Goal: Task Accomplishment & Management: Complete application form

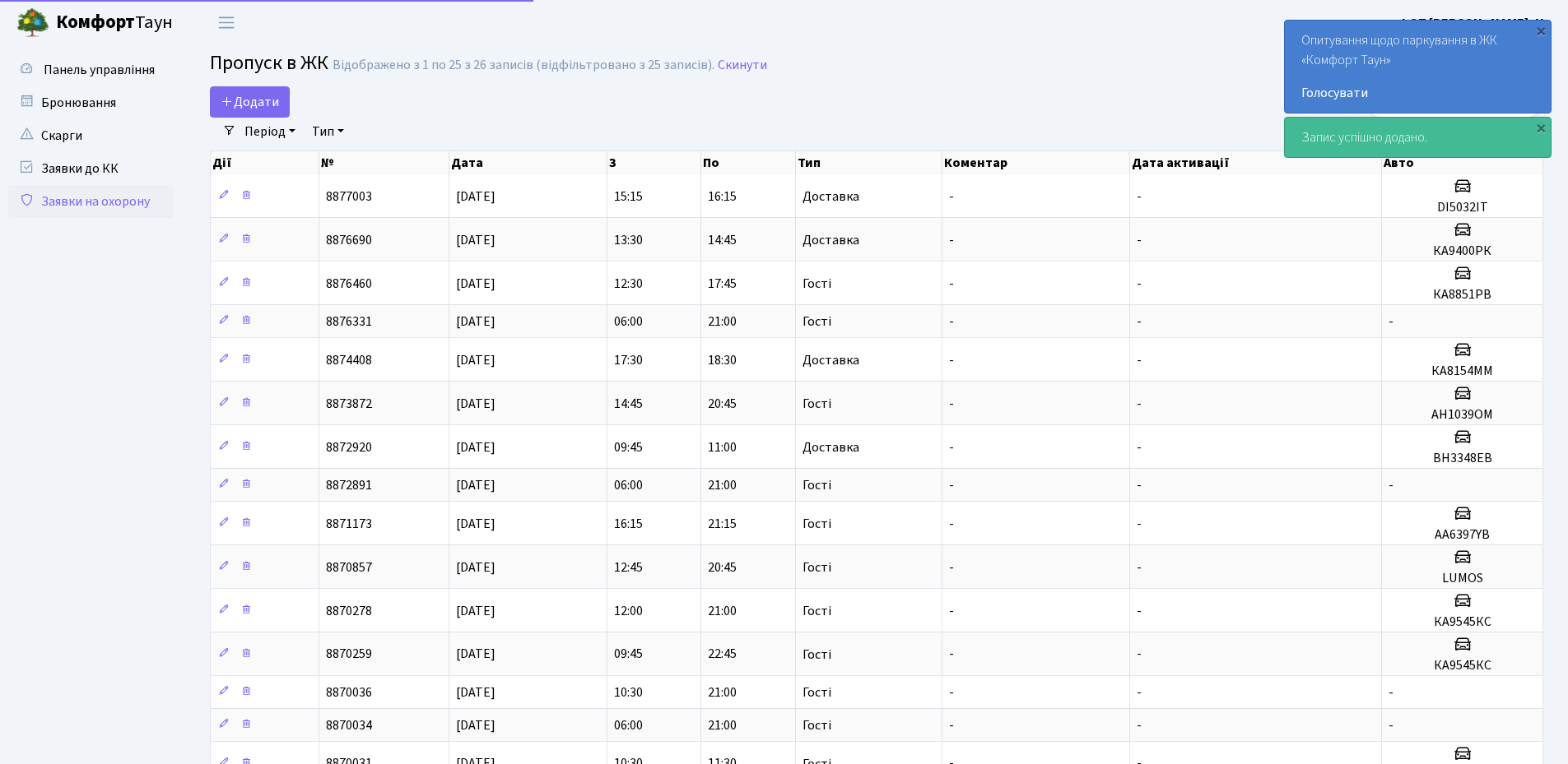
select select "25"
click at [240, 98] on span "Додати" at bounding box center [250, 102] width 58 height 18
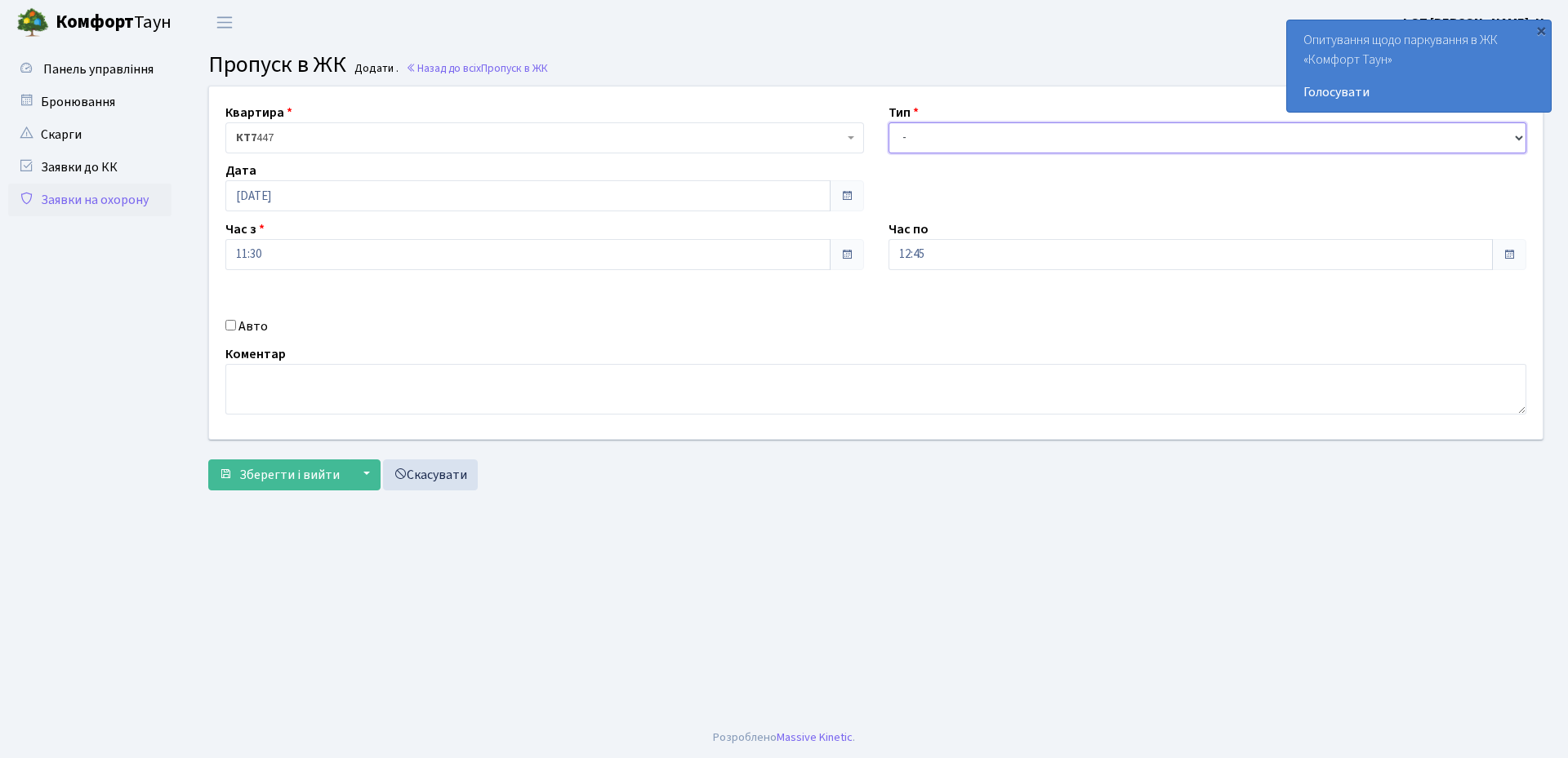
click at [971, 144] on select "- Доставка Таксі Гості Сервіс" at bounding box center [1207, 137] width 639 height 31
select select "3"
click at [888, 122] on select "- Доставка Таксі Гості Сервіс" at bounding box center [1207, 137] width 639 height 31
click at [976, 265] on input "12:45" at bounding box center [1190, 254] width 605 height 31
click at [926, 305] on icon at bounding box center [933, 310] width 44 height 44
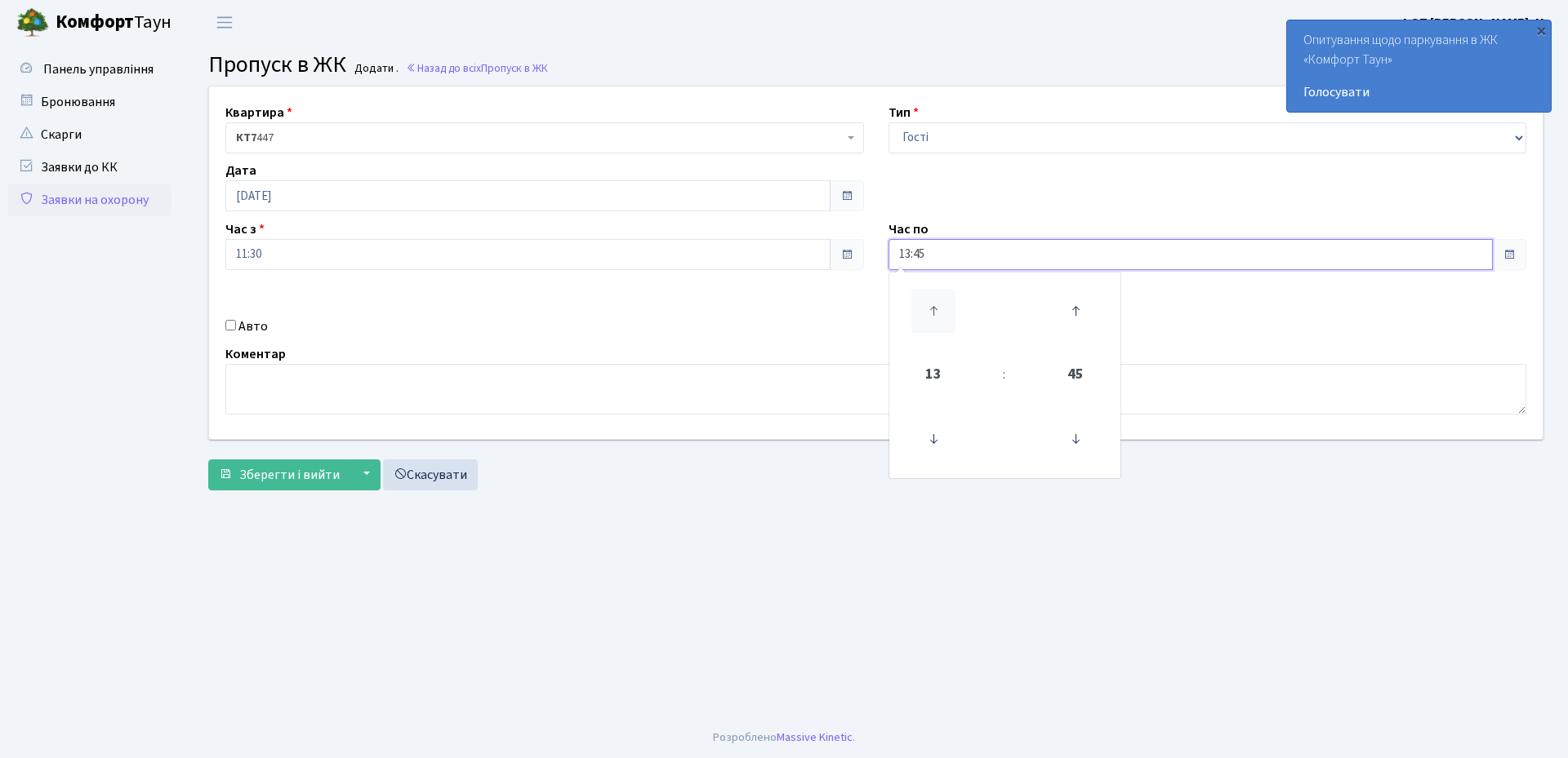
click at [926, 305] on icon at bounding box center [933, 310] width 44 height 44
type input "16:45"
click at [319, 322] on div "Авто" at bounding box center [544, 326] width 663 height 20
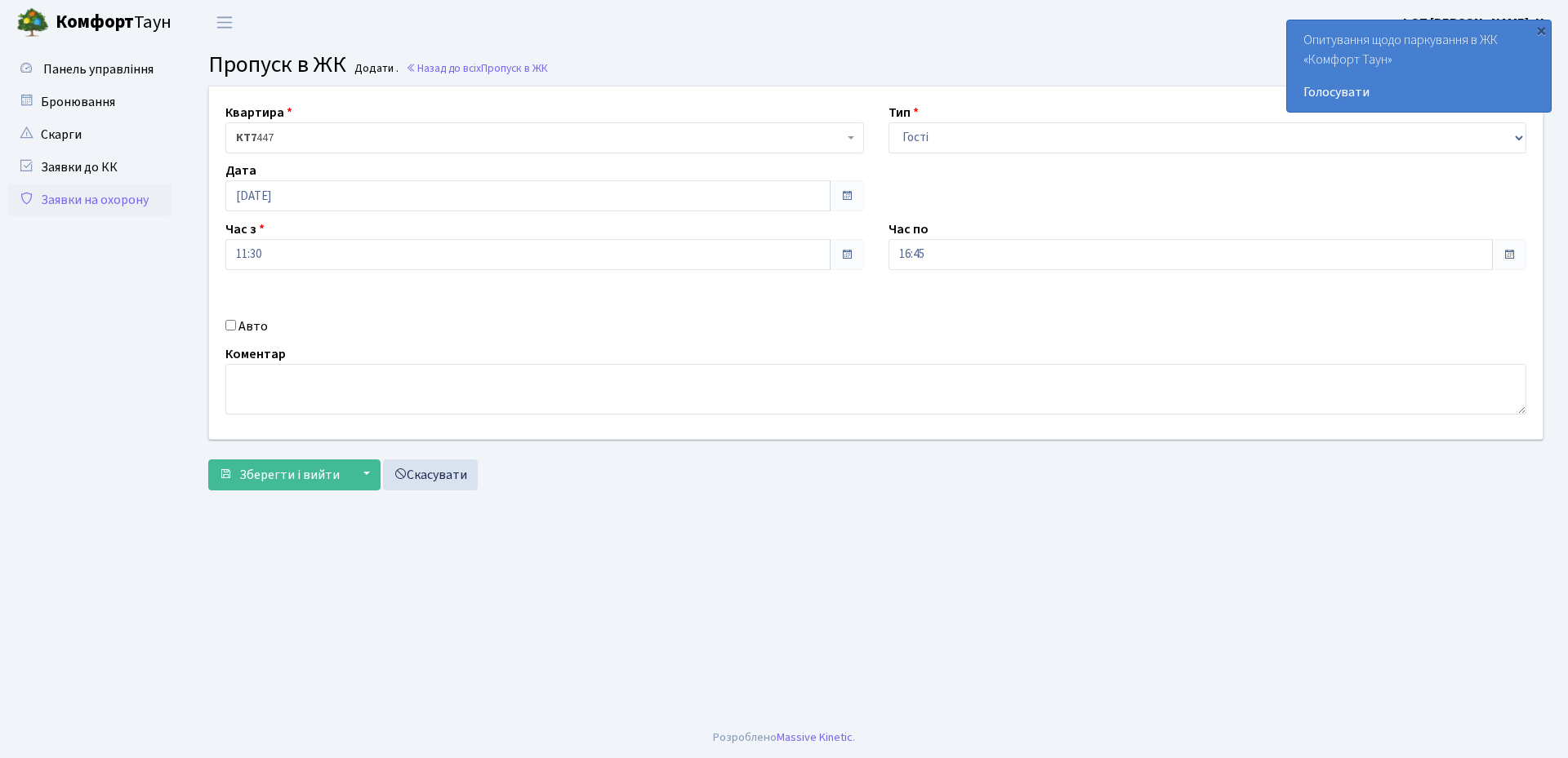
click at [231, 324] on input "Авто" at bounding box center [230, 324] width 10 height 10
checkbox input "true"
paste input "KA8851PB"
type input "KA8851PB"
click at [274, 476] on span "Зберегти і вийти" at bounding box center [289, 475] width 100 height 18
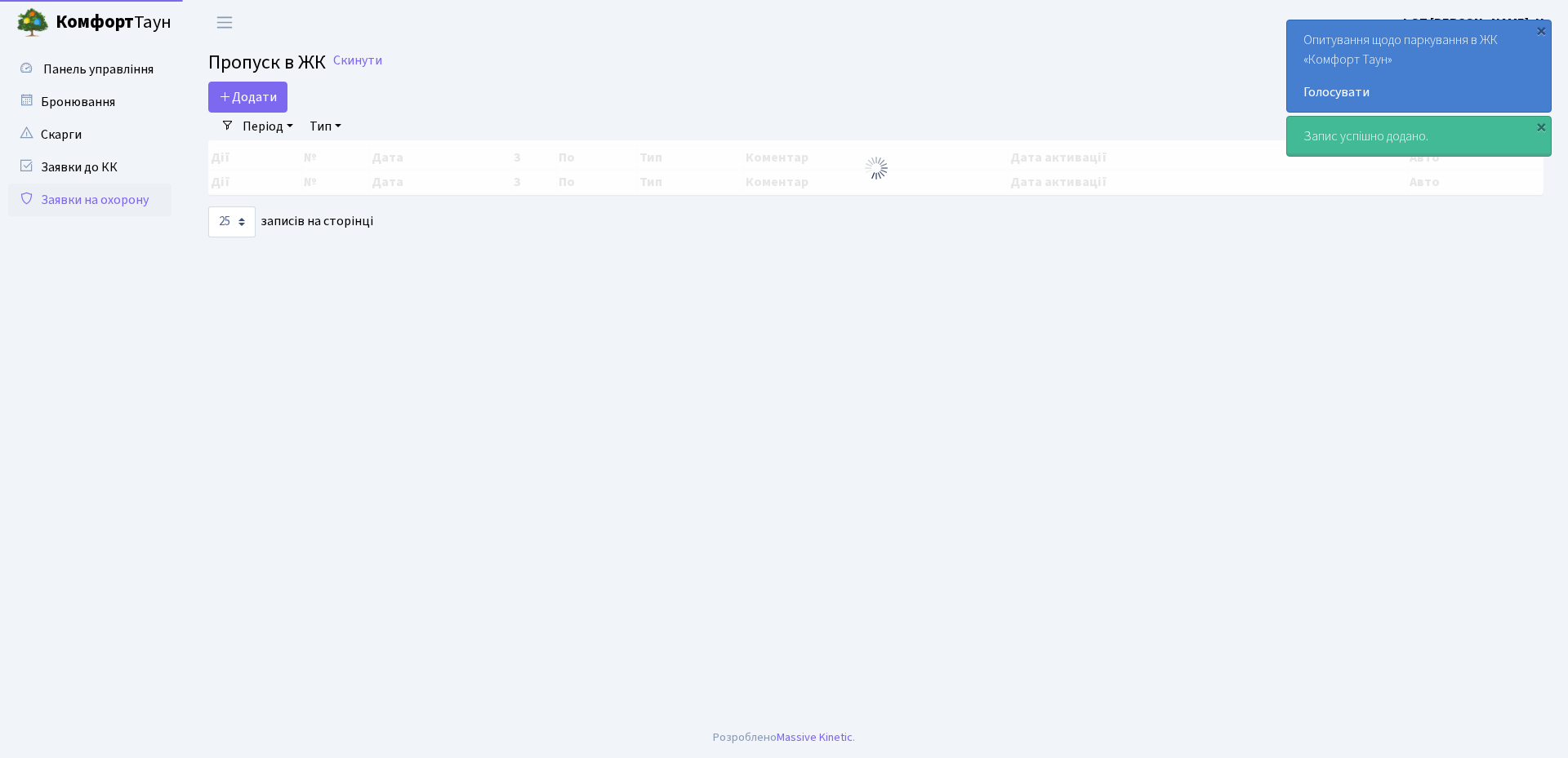
select select "25"
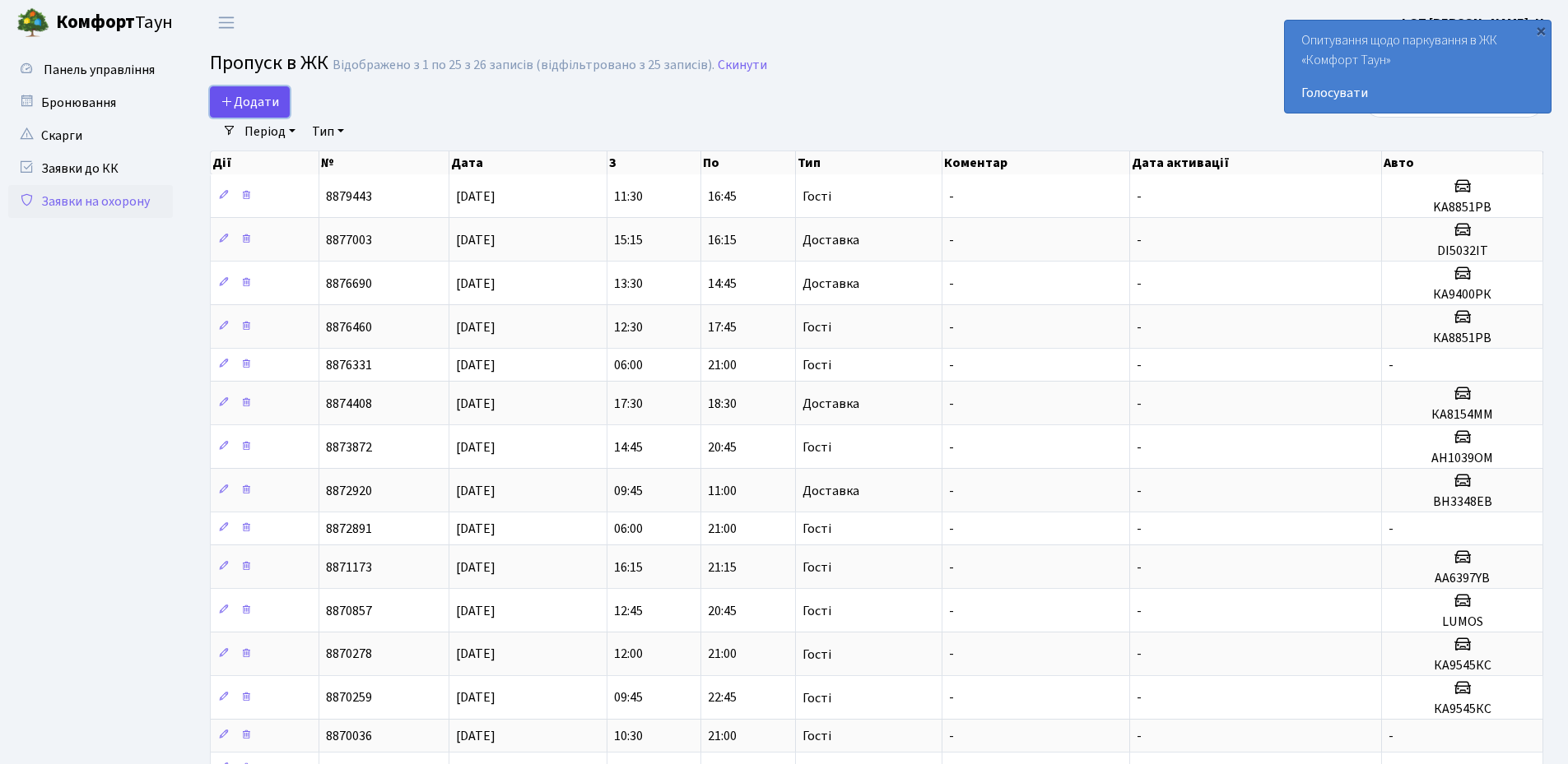
click at [270, 101] on span "Додати" at bounding box center [250, 102] width 58 height 18
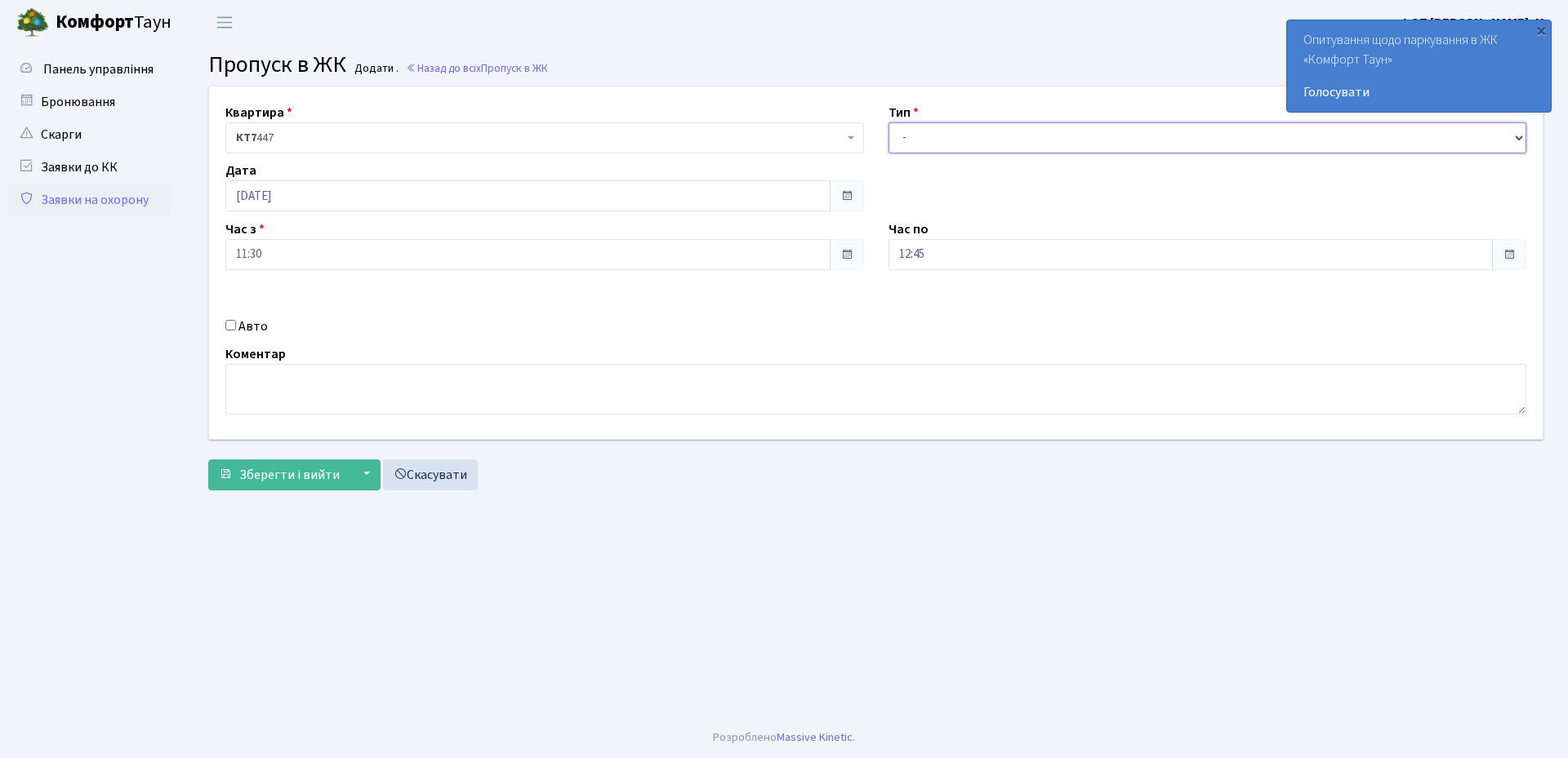
click at [957, 140] on select "- Доставка Таксі Гості Сервіс" at bounding box center [1207, 137] width 639 height 31
select select "3"
click at [888, 122] on select "- Доставка Таксі Гості Сервіс" at bounding box center [1207, 137] width 639 height 31
click at [306, 248] on input "11:30" at bounding box center [527, 254] width 605 height 31
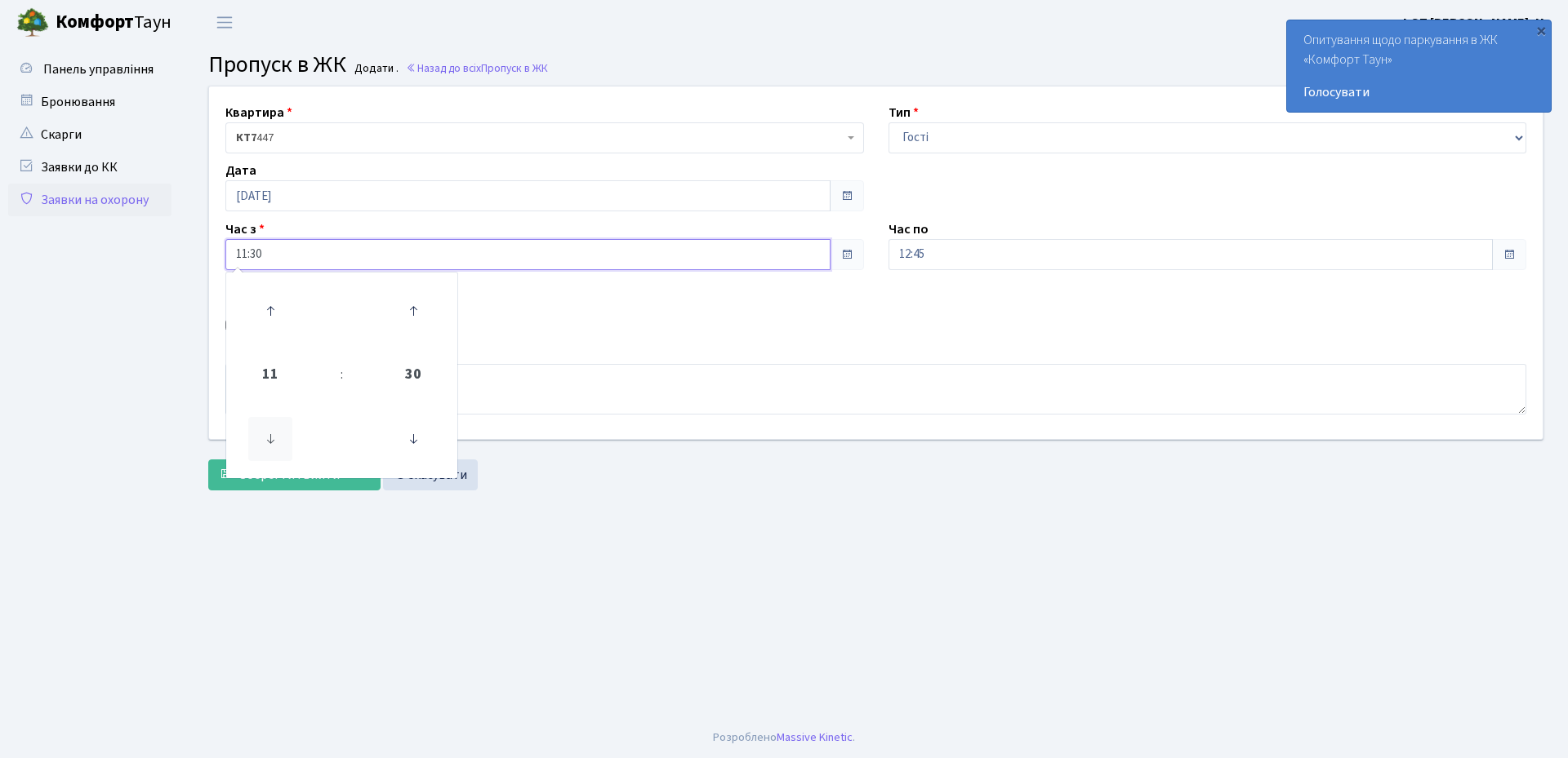
click at [268, 438] on icon at bounding box center [270, 438] width 44 height 44
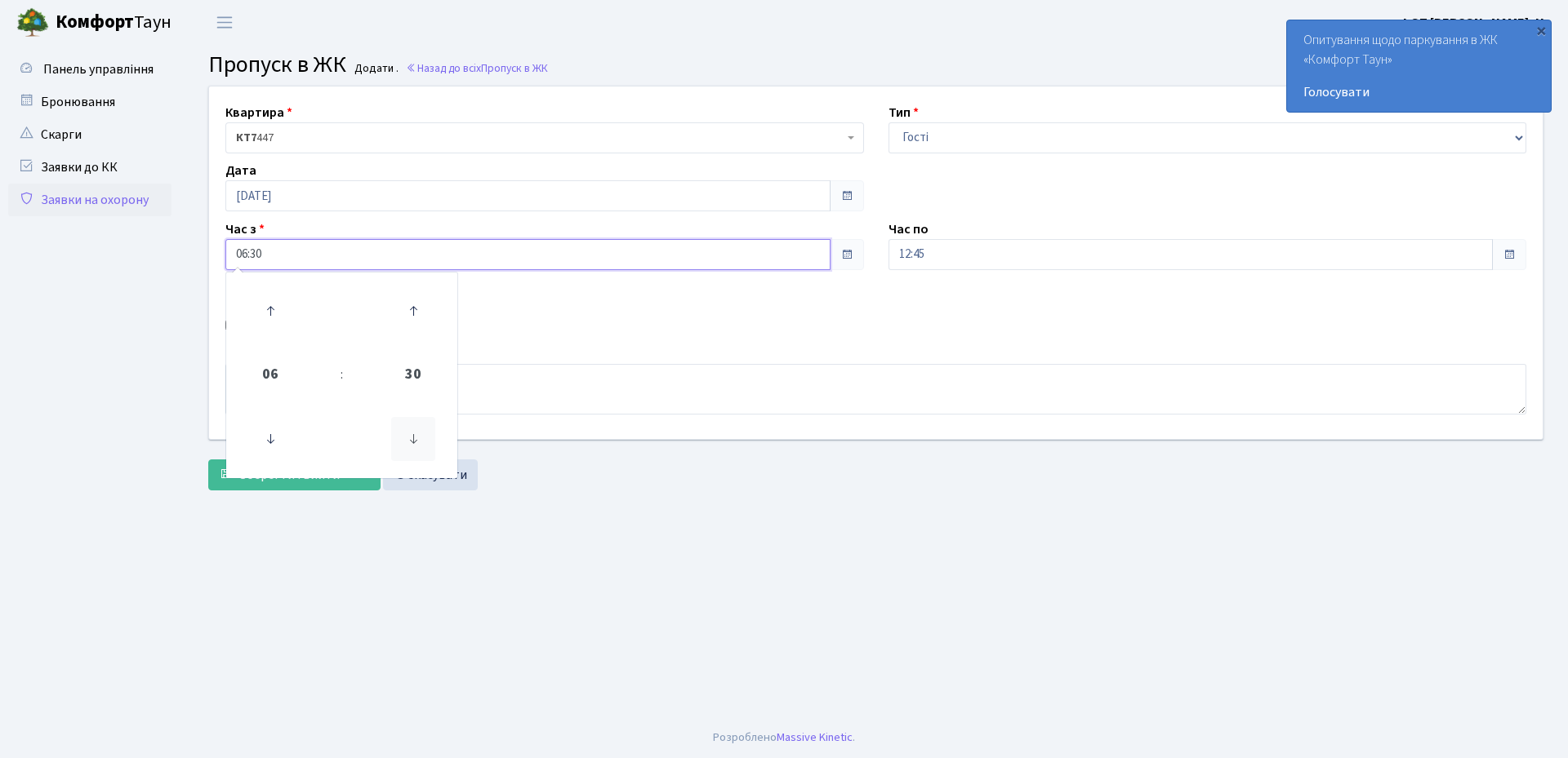
click at [410, 444] on icon at bounding box center [412, 438] width 44 height 44
type input "06:00"
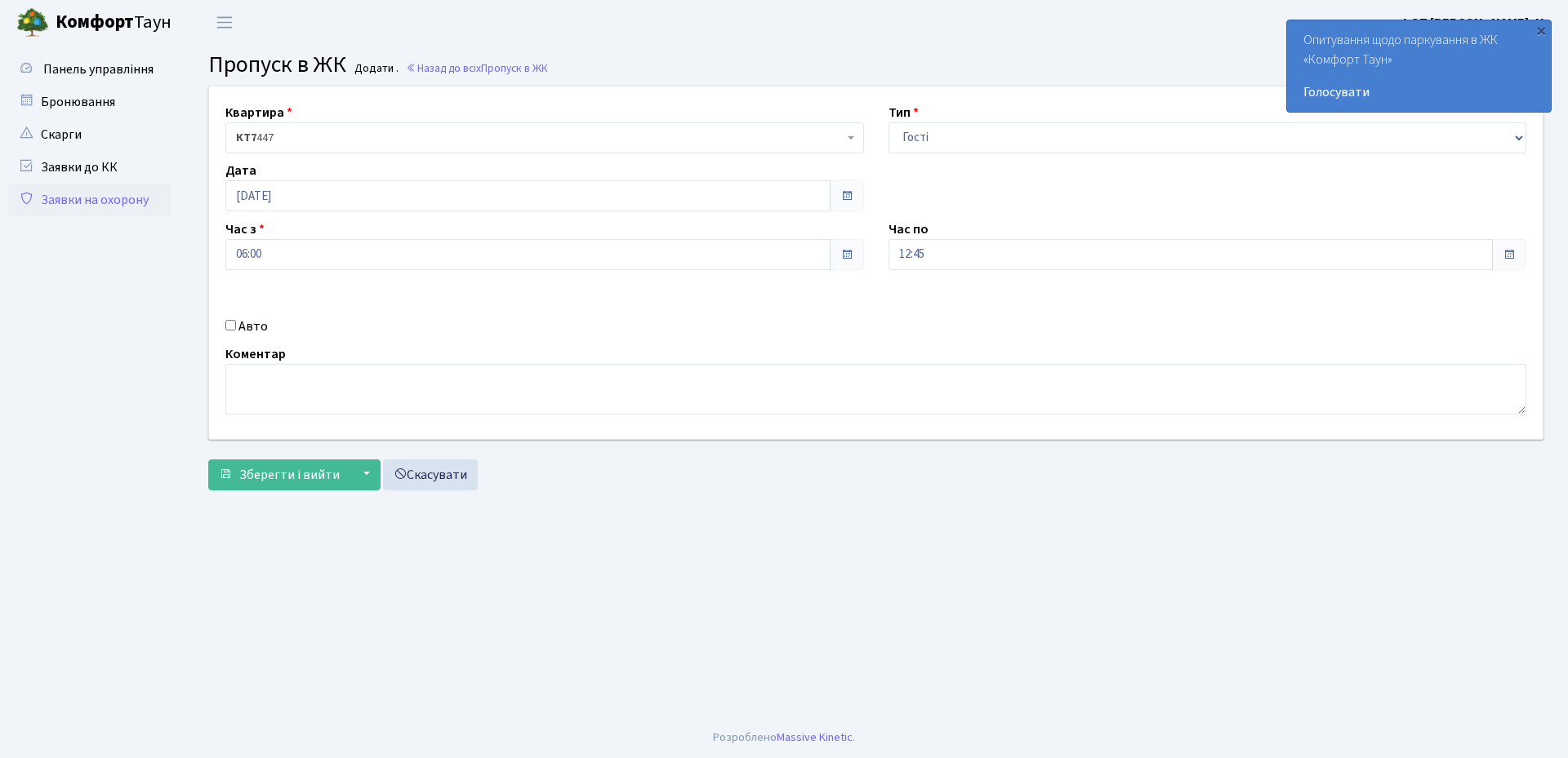
click at [589, 347] on div "Коментар" at bounding box center [876, 379] width 1326 height 70
click at [950, 249] on input "12:45" at bounding box center [1190, 254] width 605 height 31
click at [942, 305] on icon at bounding box center [933, 310] width 44 height 44
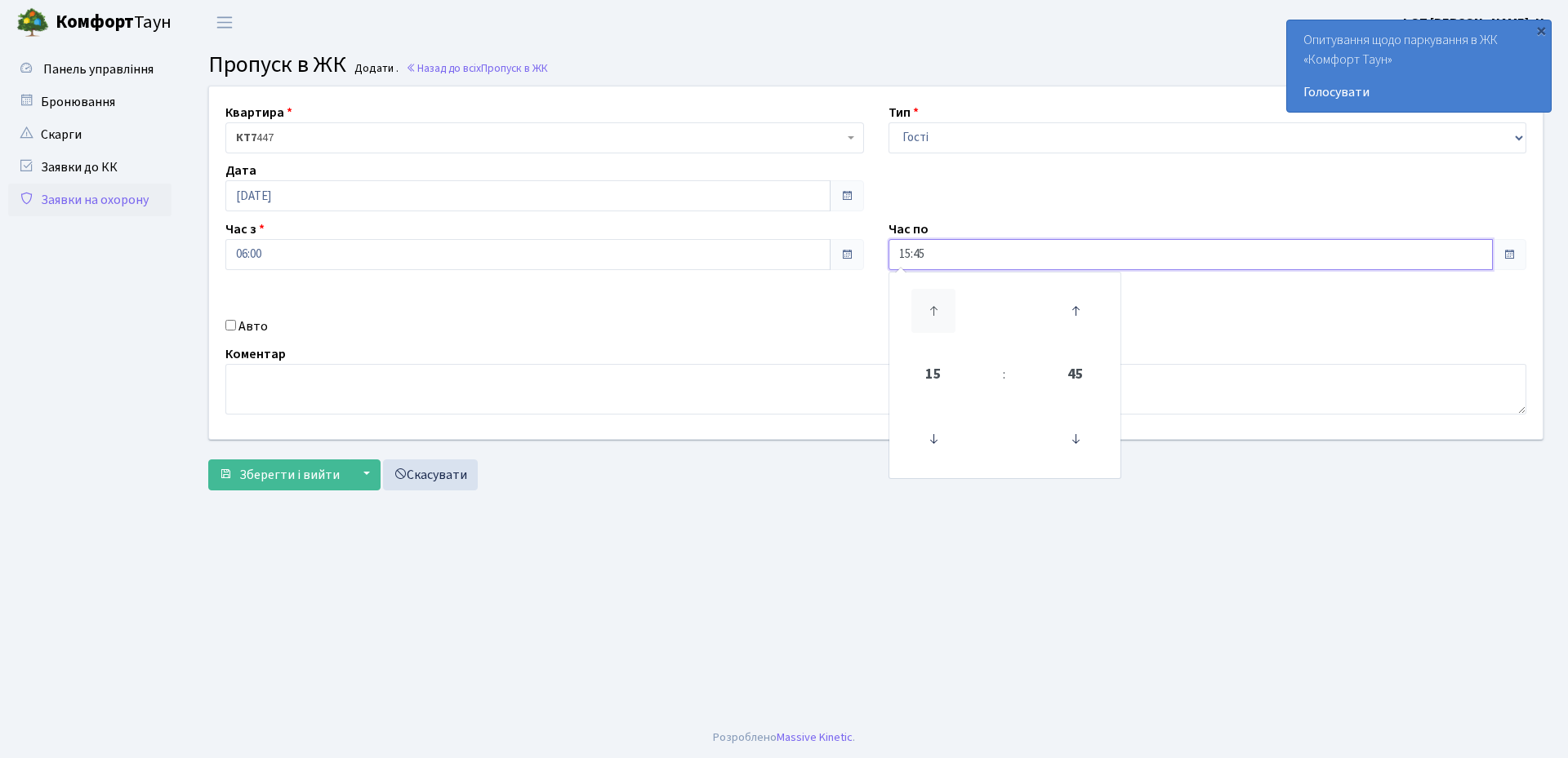
click at [942, 305] on icon at bounding box center [933, 310] width 44 height 44
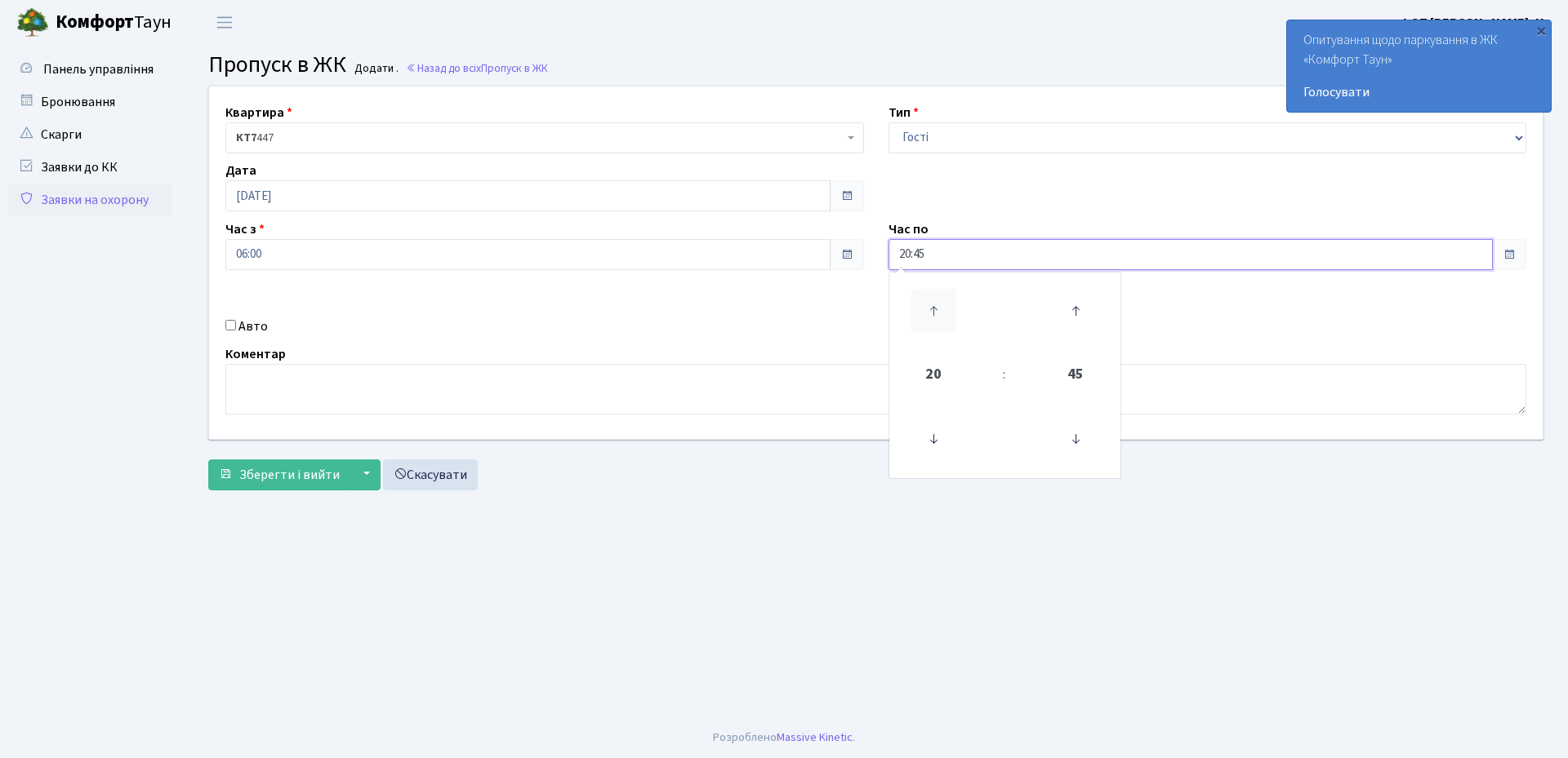
click at [942, 305] on icon at bounding box center [933, 310] width 44 height 44
click at [1065, 436] on icon at bounding box center [1075, 438] width 44 height 44
type input "21:00"
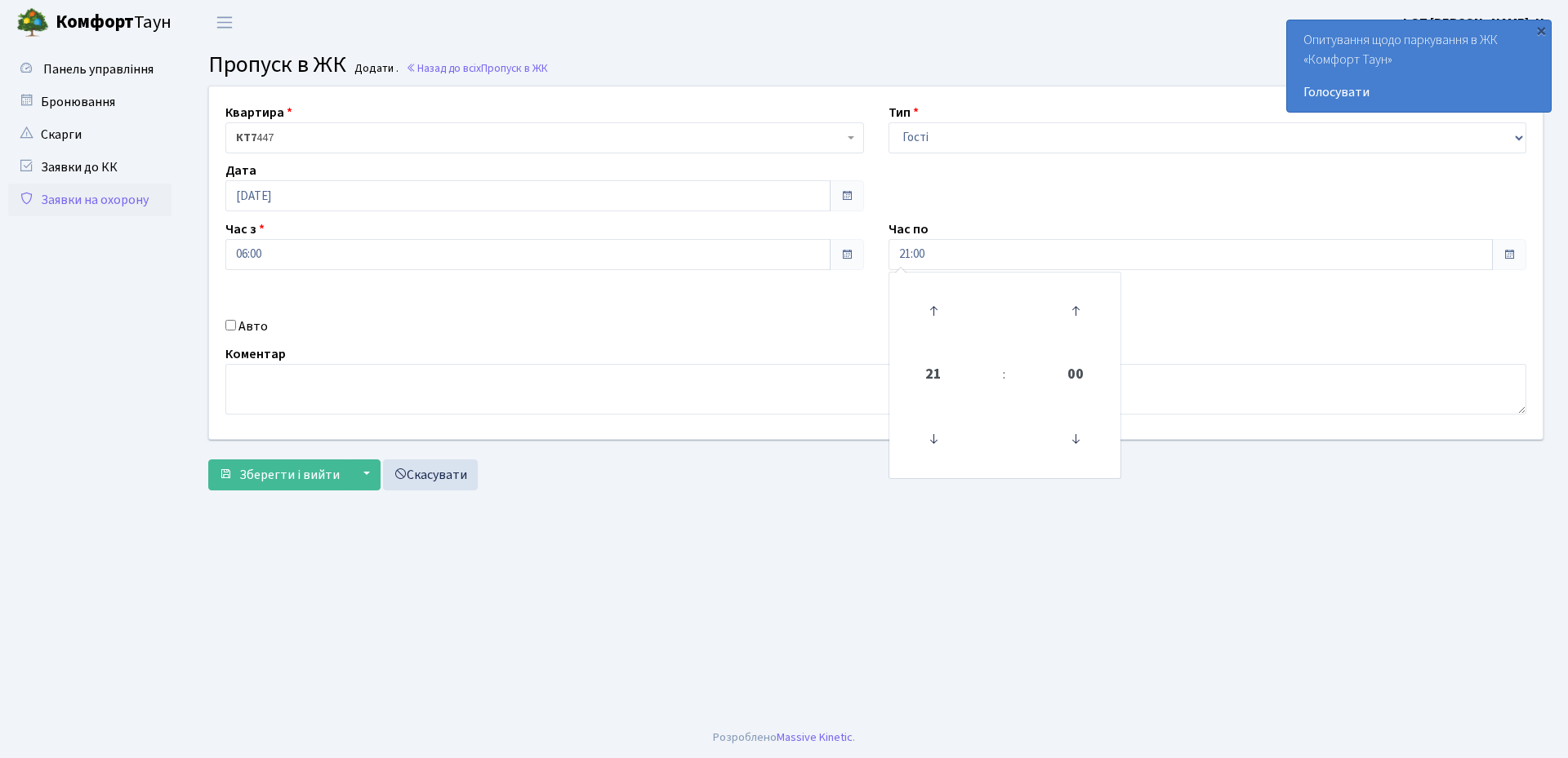
click at [737, 345] on div "Коментар" at bounding box center [876, 379] width 1326 height 70
click at [272, 479] on span "Зберегти і вийти" at bounding box center [289, 475] width 100 height 18
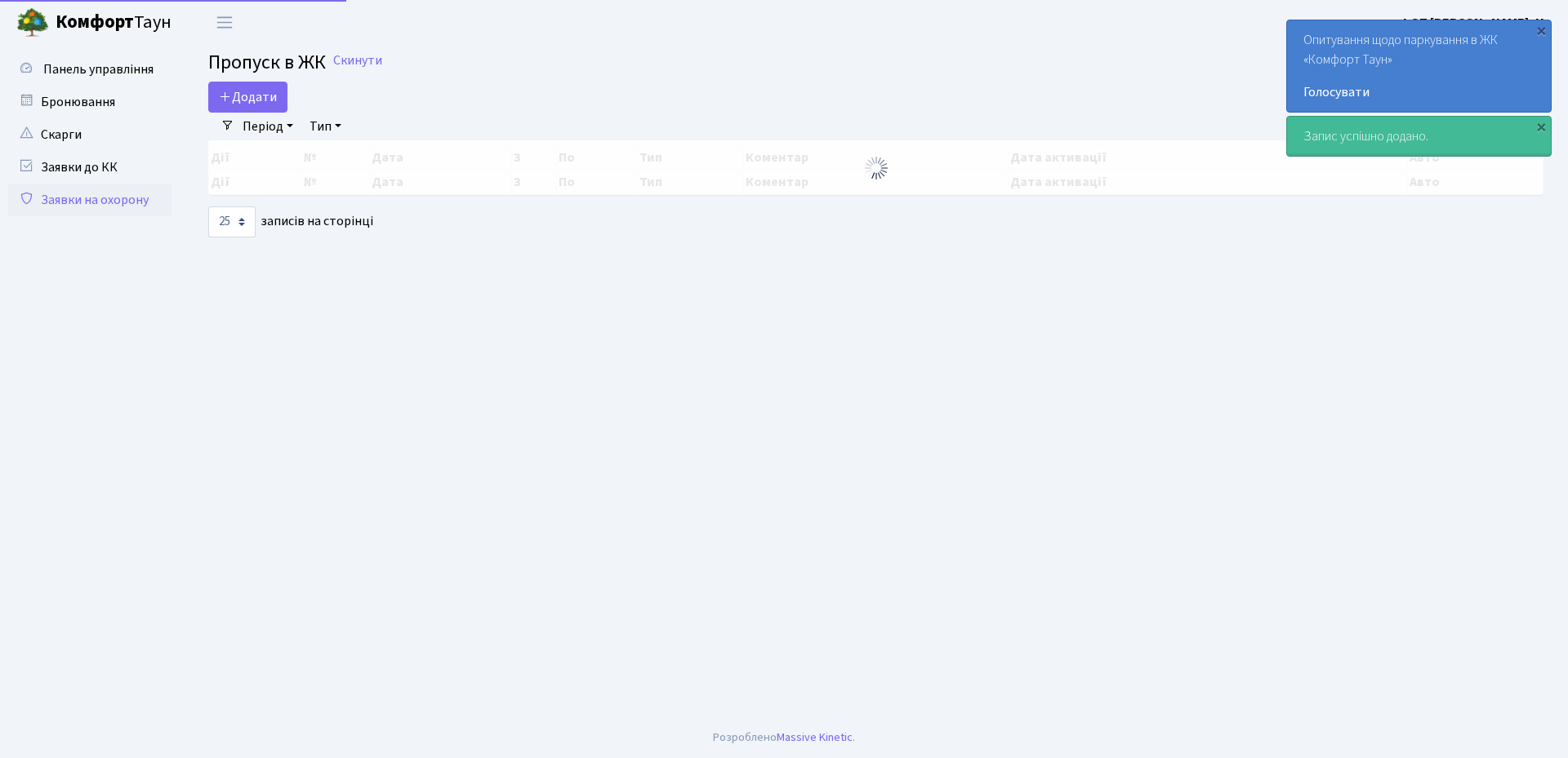
select select "25"
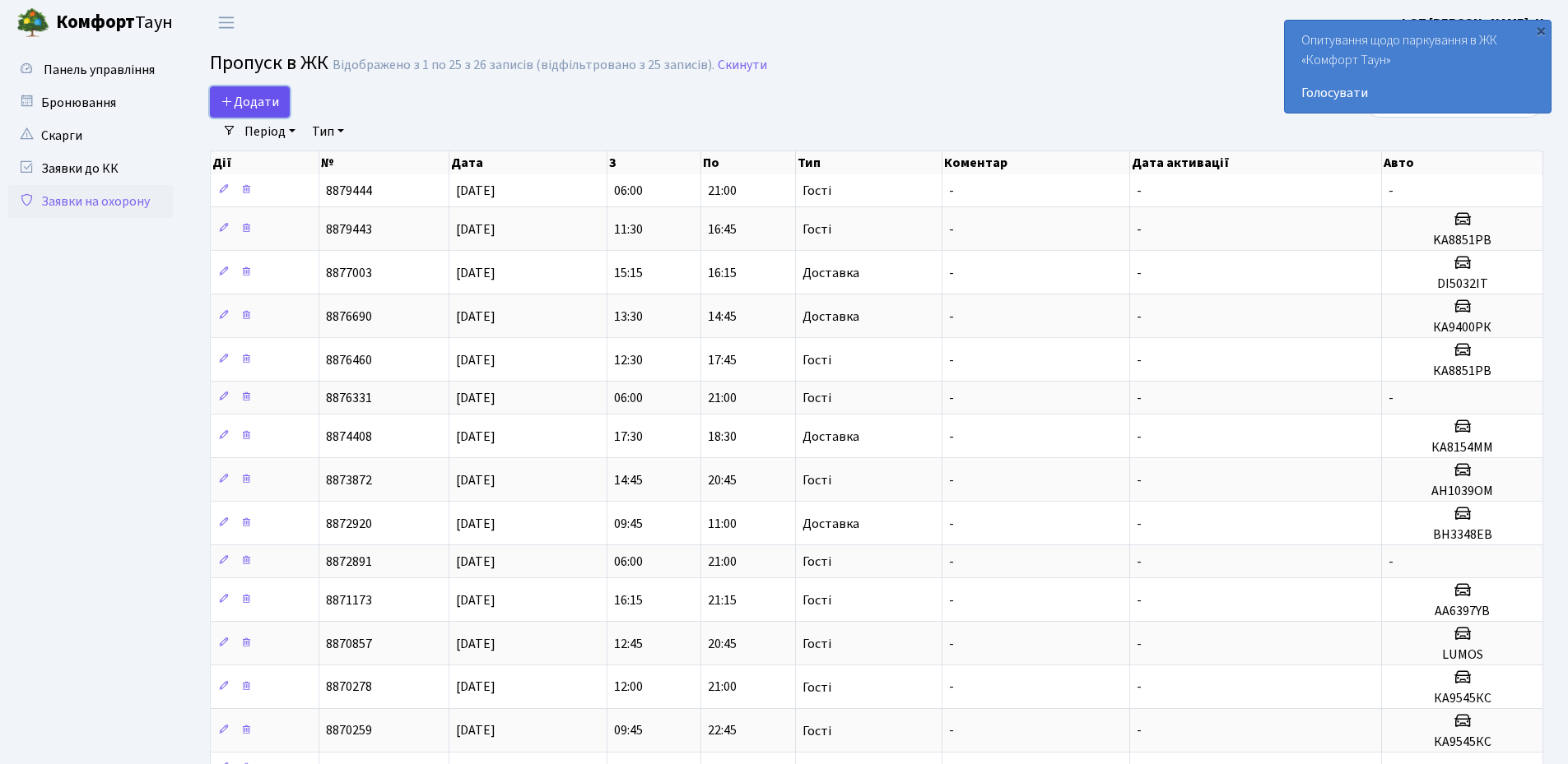
click at [266, 109] on span "Додати" at bounding box center [250, 102] width 58 height 18
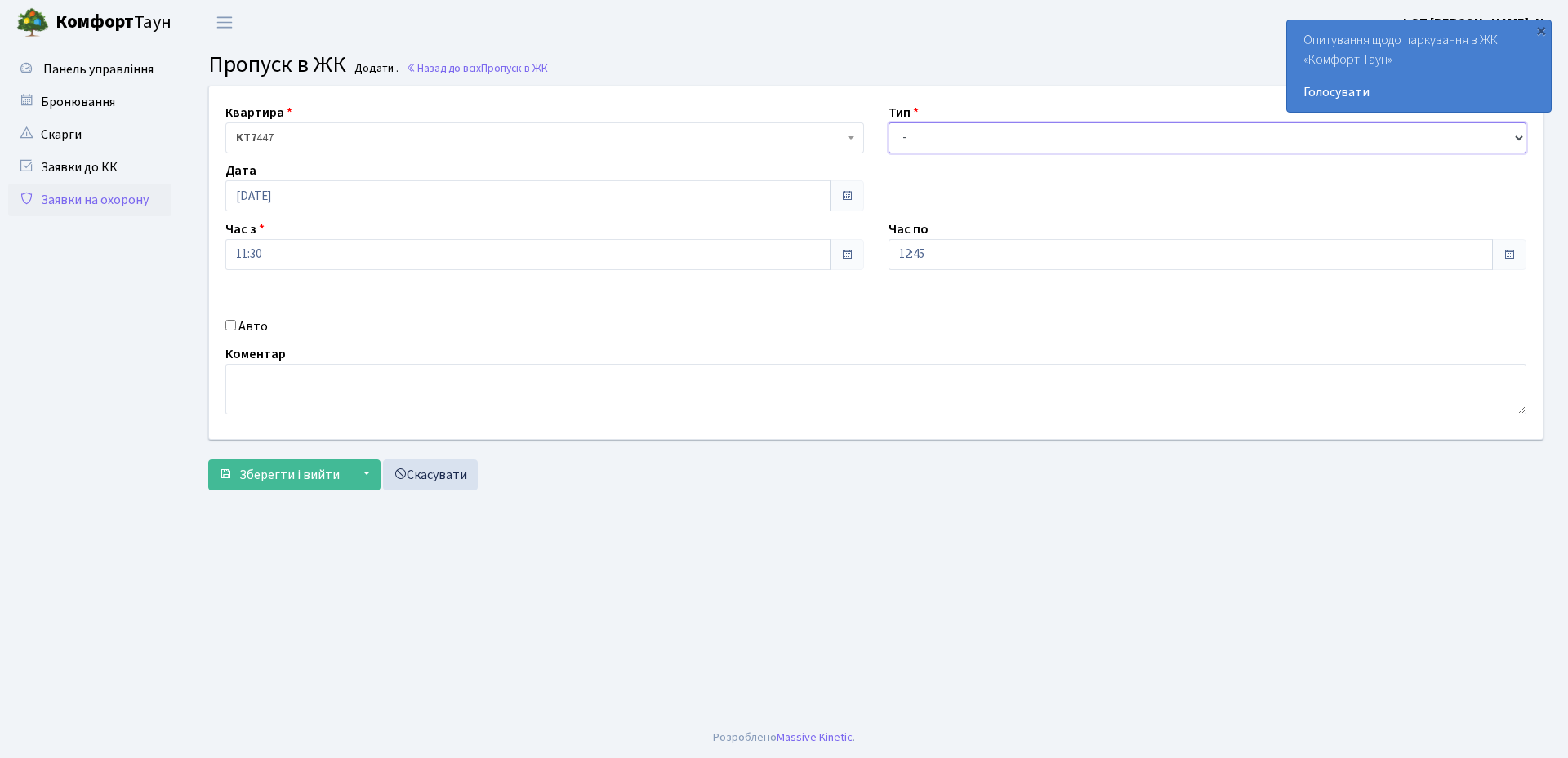
click at [926, 138] on select "- Доставка Таксі Гості Сервіс" at bounding box center [1207, 137] width 639 height 31
select select "1"
click at [888, 122] on select "- Доставка Таксі Гості Сервіс" at bounding box center [1207, 137] width 639 height 31
click at [228, 325] on input "Авто" at bounding box center [230, 324] width 10 height 10
checkbox input "true"
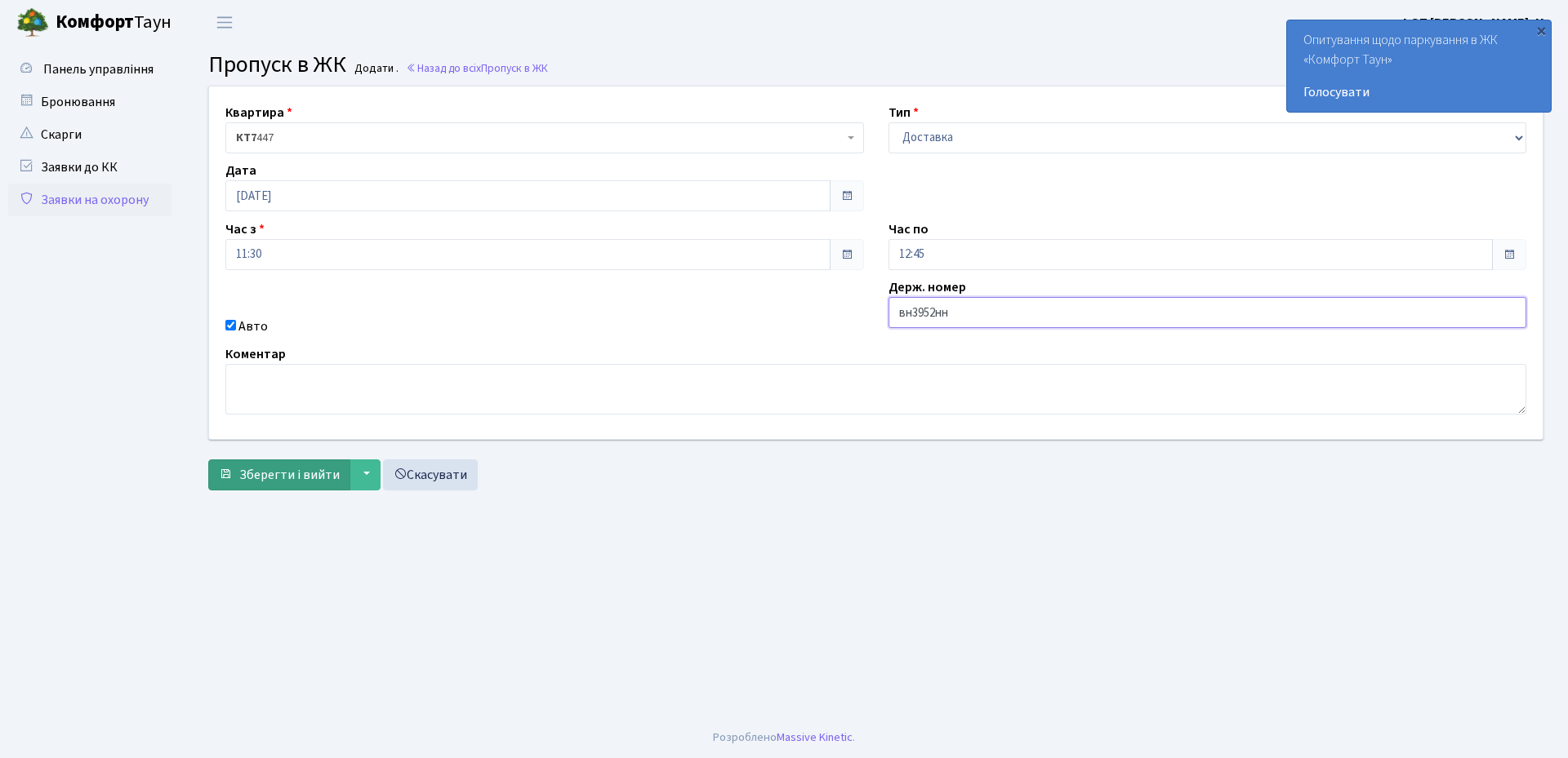
type input "вн3952нн"
click at [281, 482] on span "Зберегти і вийти" at bounding box center [289, 475] width 100 height 18
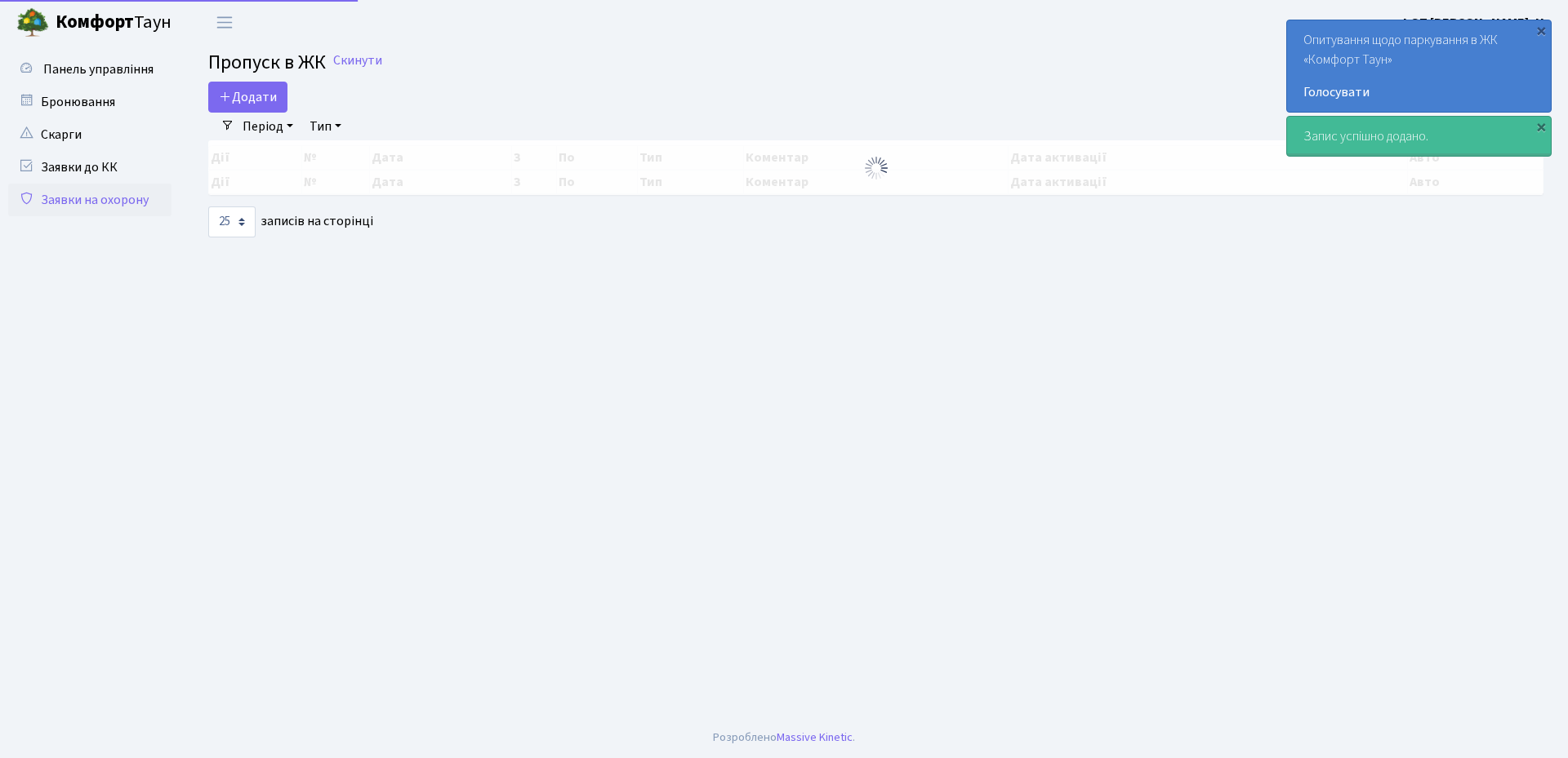
select select "25"
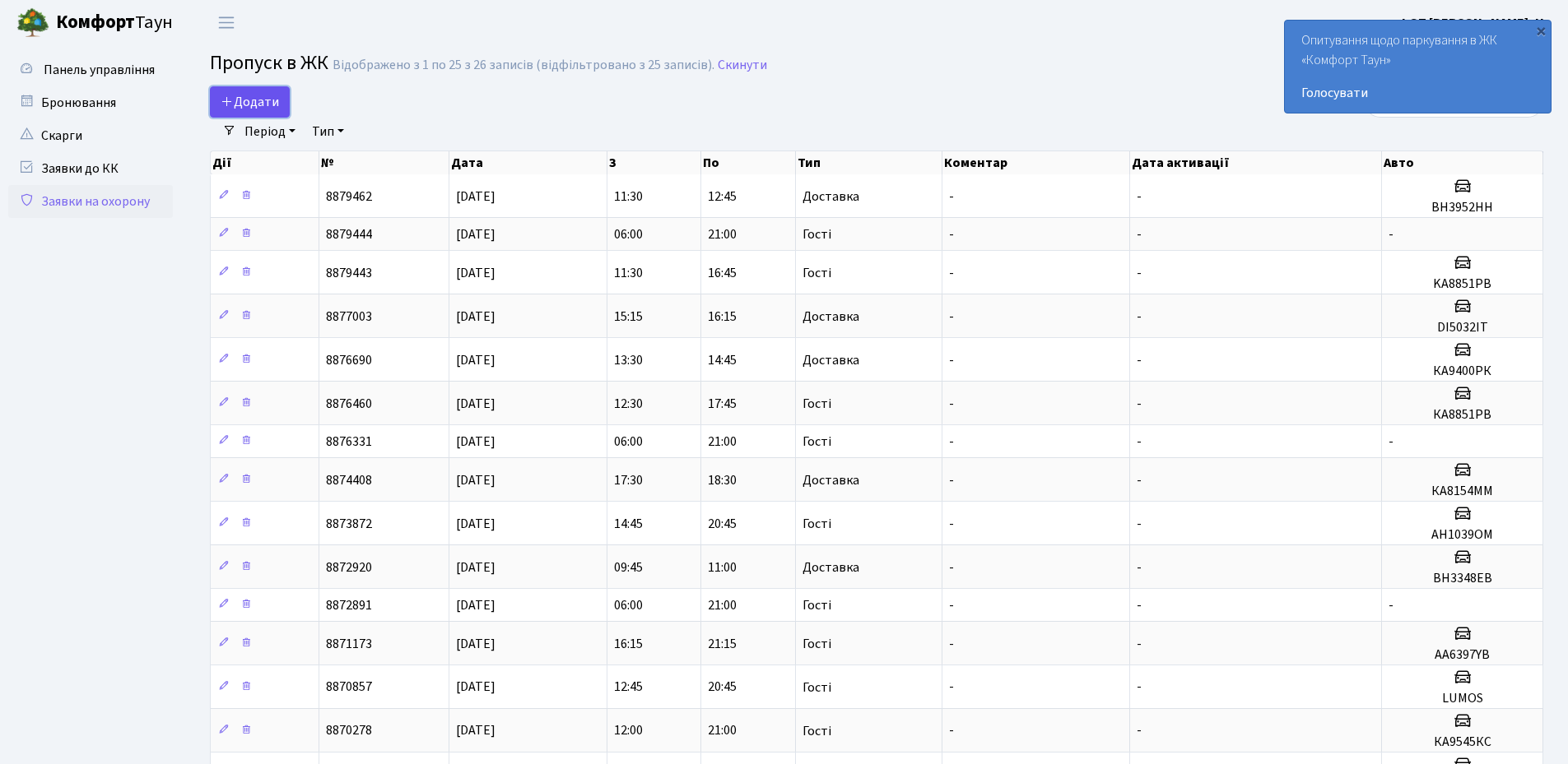
click at [240, 96] on span "Додати" at bounding box center [250, 102] width 58 height 18
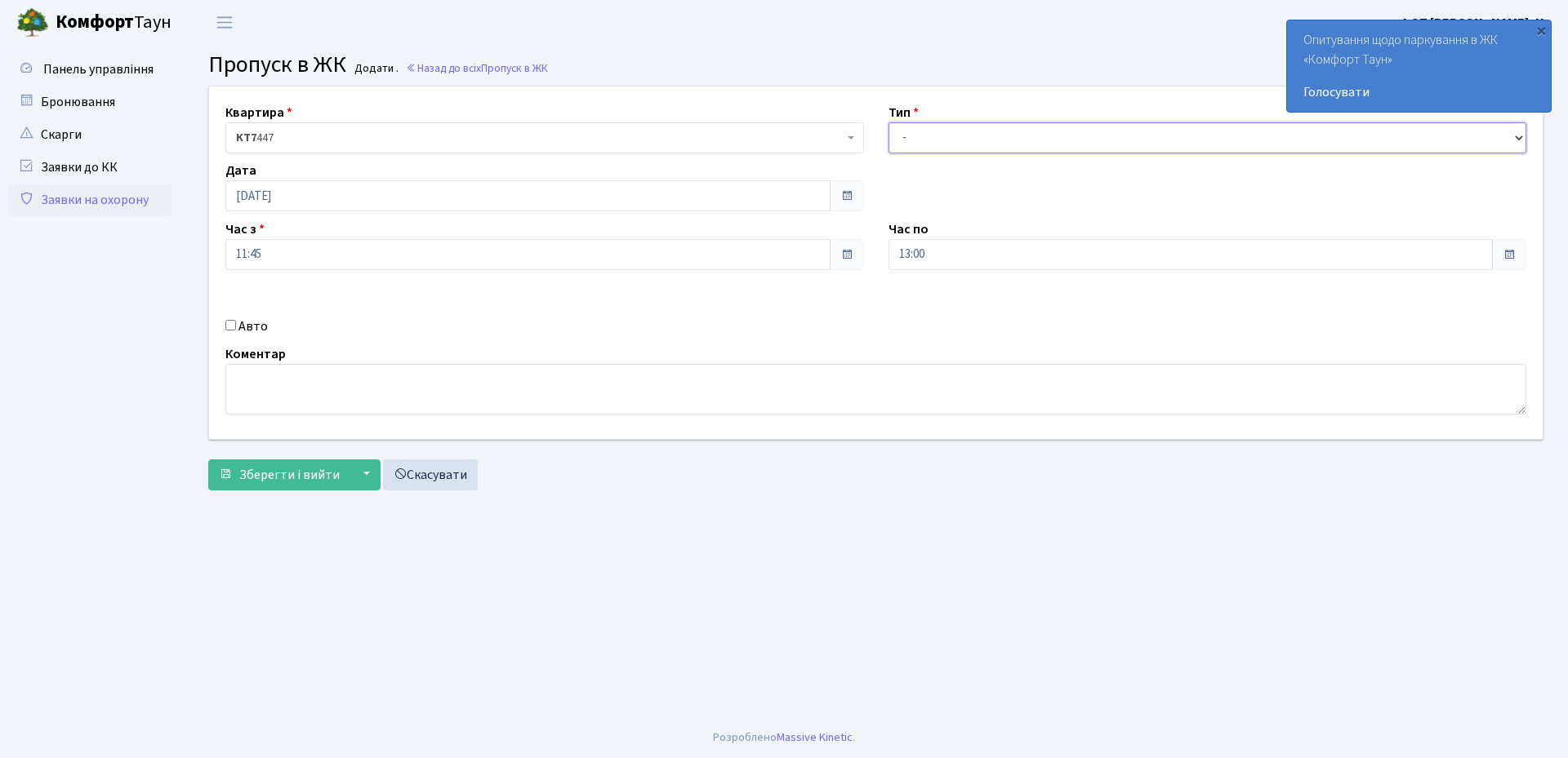
click at [926, 138] on select "- Доставка Таксі Гості Сервіс" at bounding box center [1207, 137] width 639 height 31
select select "1"
click at [888, 122] on select "- Доставка Таксі Гості Сервіс" at bounding box center [1207, 137] width 639 height 31
click at [231, 322] on input "Авто" at bounding box center [230, 324] width 10 height 10
checkbox input "true"
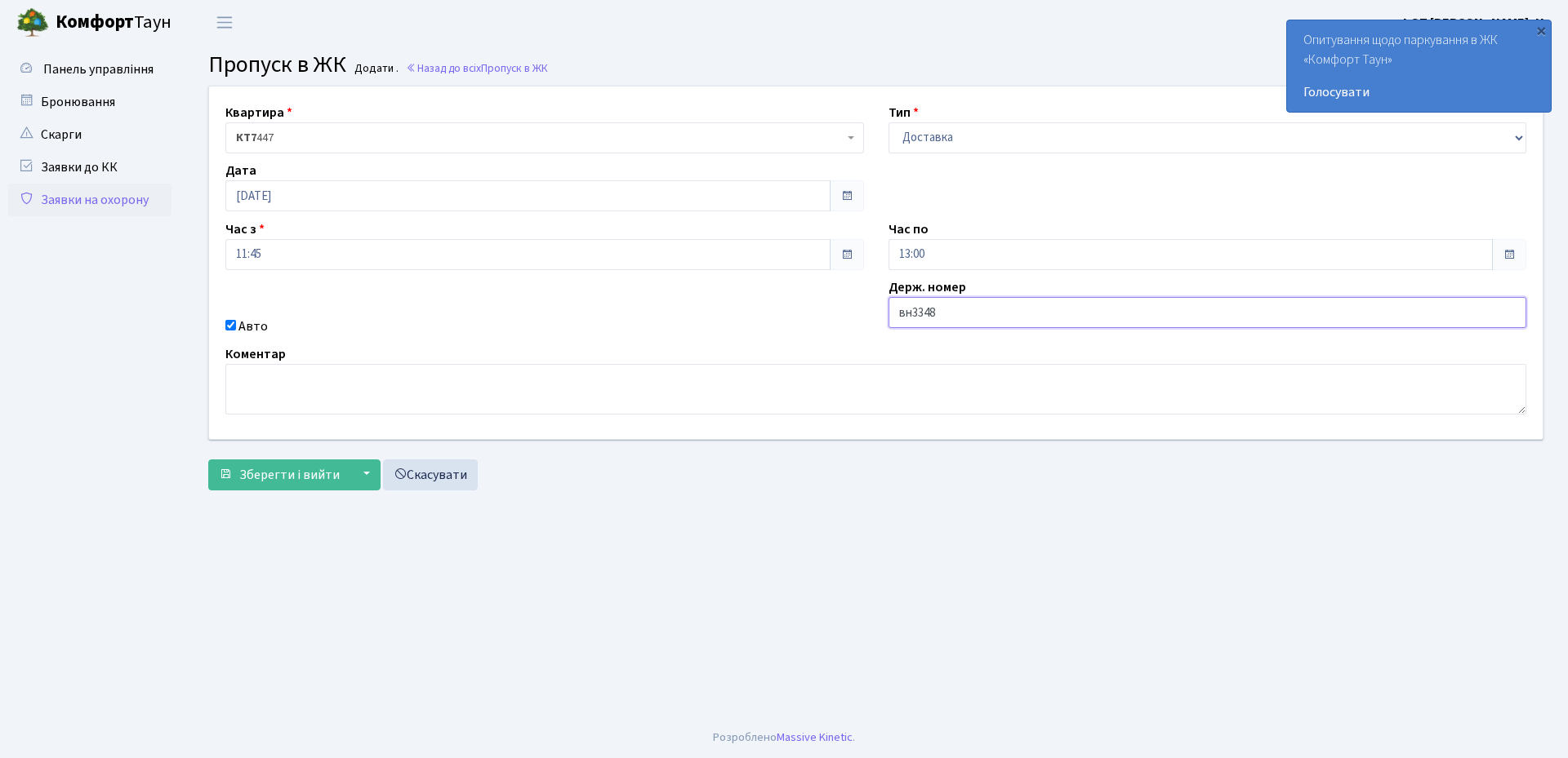
type input "ВН3348ЕВ"
click at [268, 481] on span "Зберегти і вийти" at bounding box center [289, 475] width 100 height 18
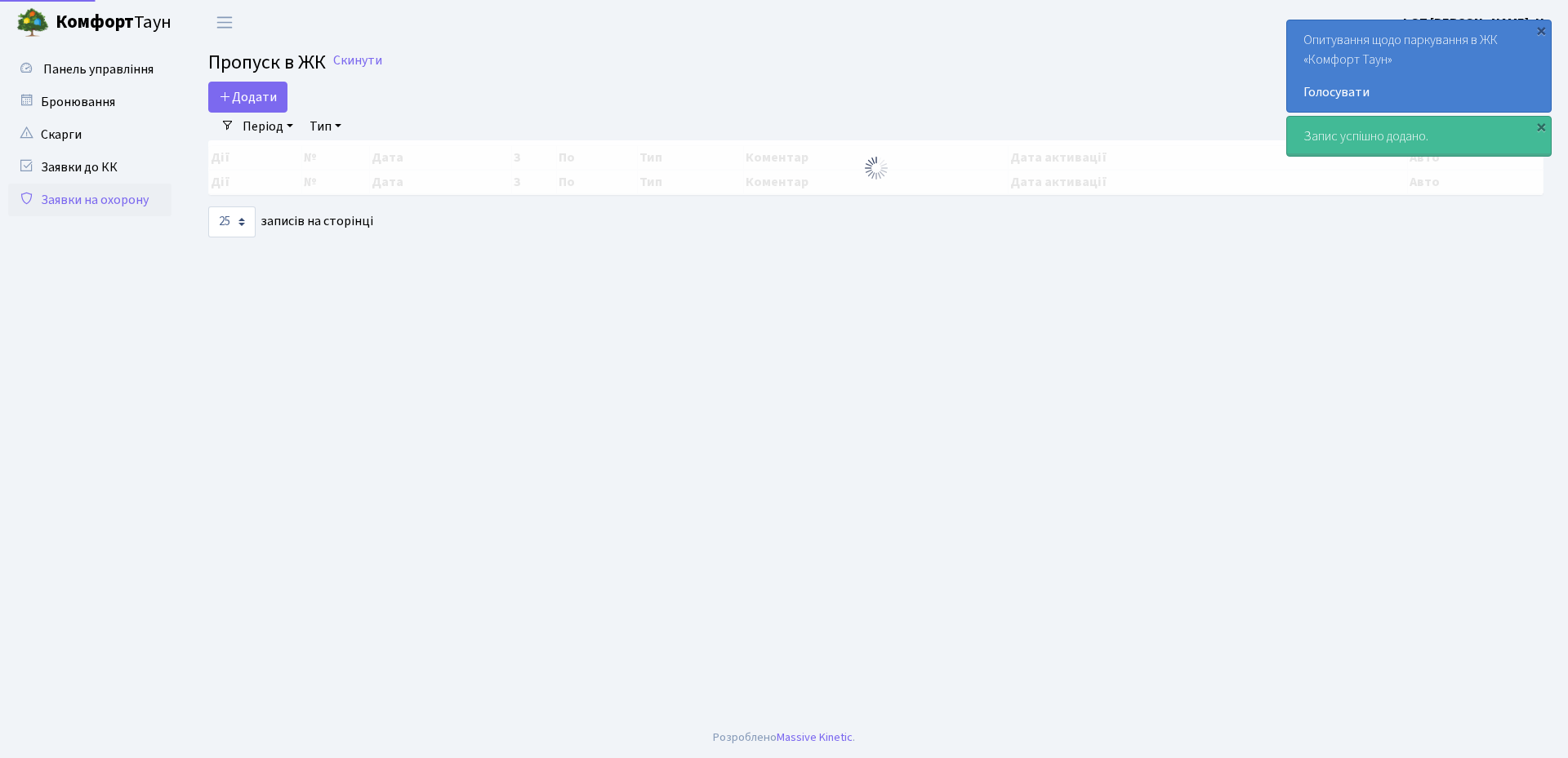
select select "25"
